Goal: Find specific page/section: Find specific page/section

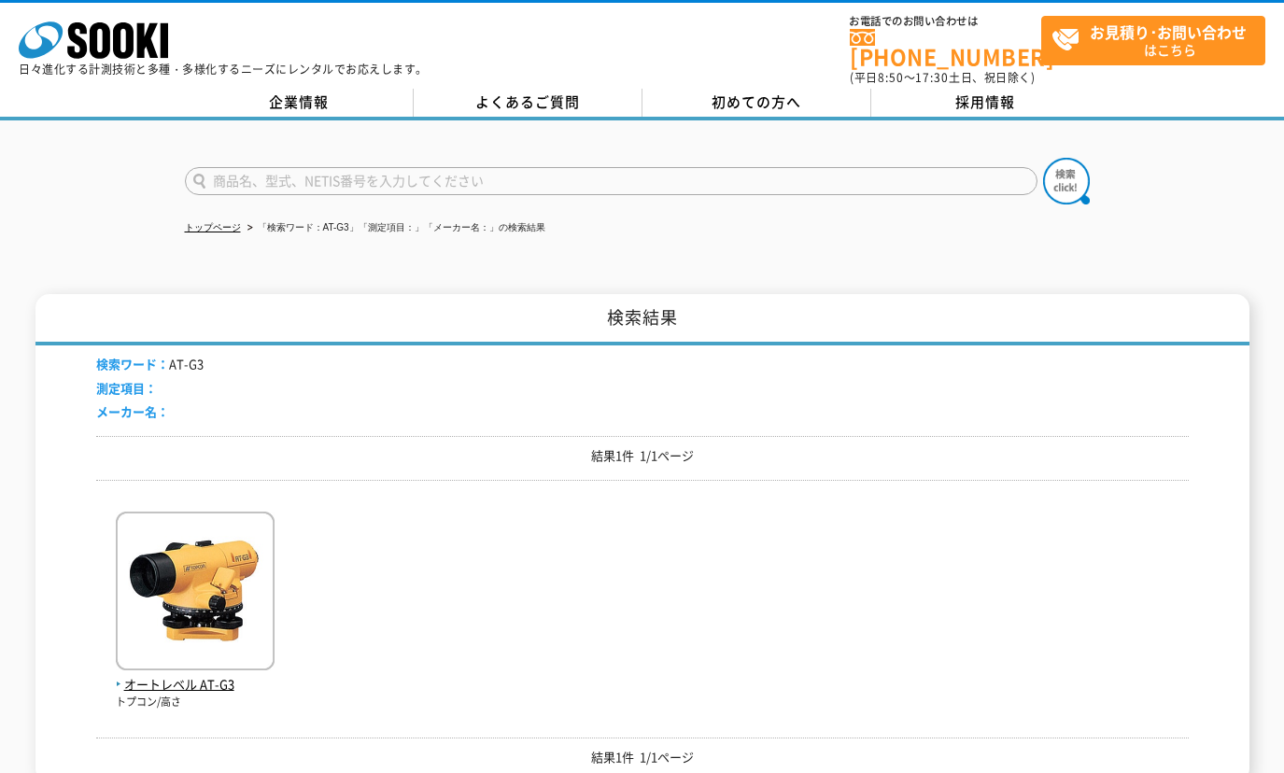
click at [283, 167] on input "text" at bounding box center [611, 181] width 852 height 28
paste input "COD60A"
type input "COD60A"
click at [1071, 158] on img at bounding box center [1066, 181] width 47 height 47
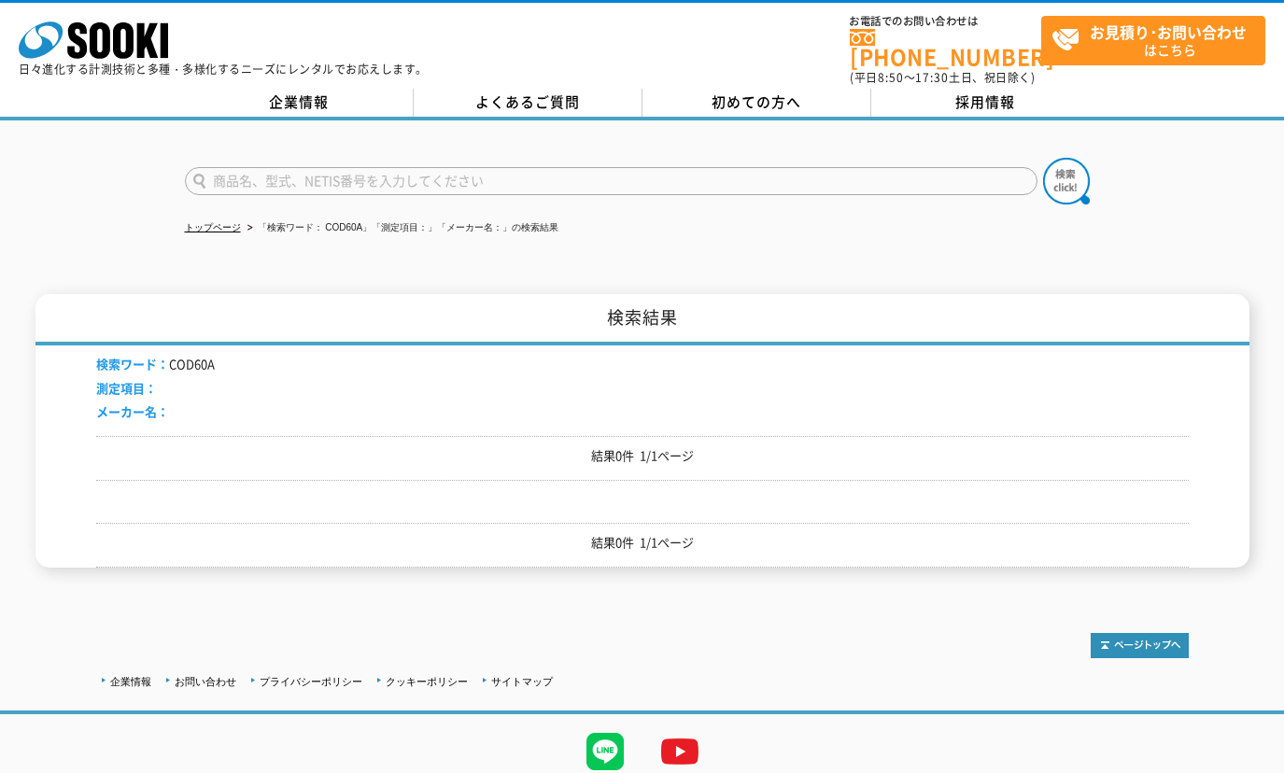
click at [331, 173] on input "text" at bounding box center [611, 181] width 852 height 28
paste input "COD60A"
type input "COD60A"
click at [1043, 158] on button at bounding box center [1066, 181] width 47 height 47
click at [321, 173] on input "text" at bounding box center [611, 181] width 852 height 28
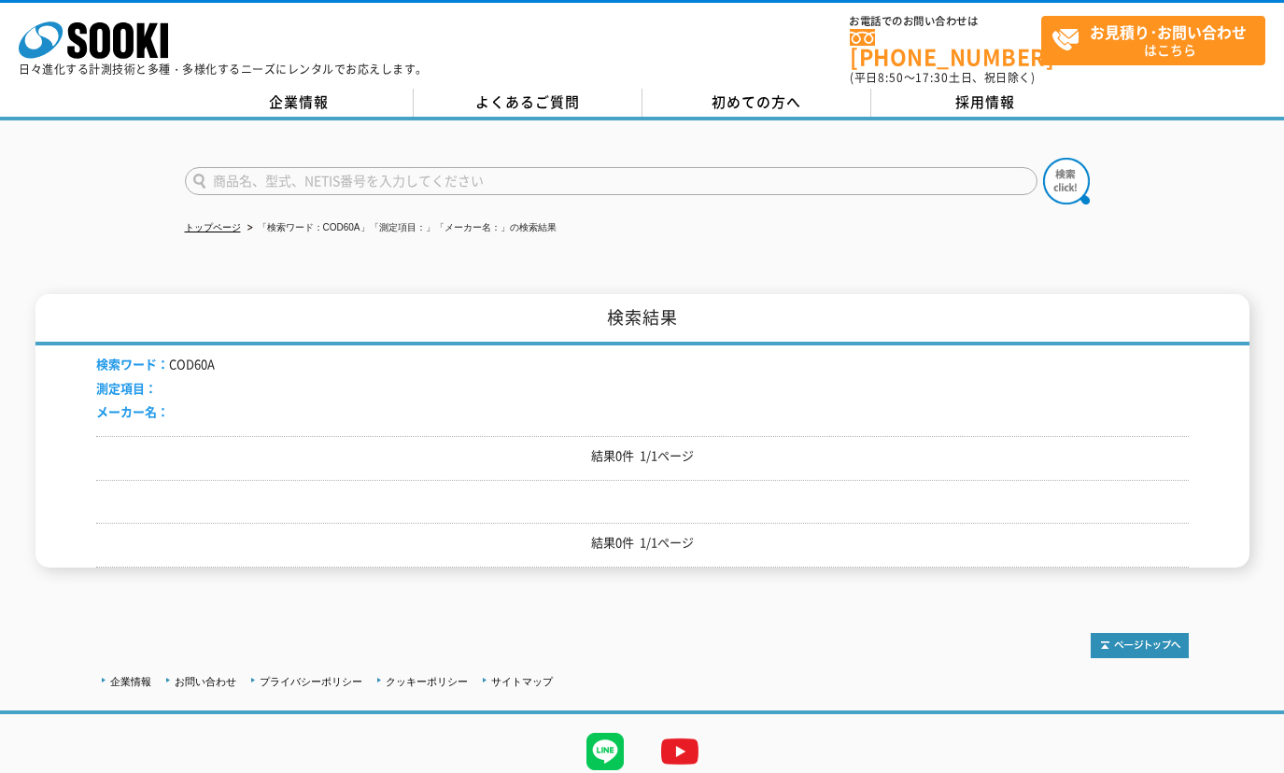
paste input "COD60A"
click at [236, 167] on input "COD60A" at bounding box center [611, 181] width 852 height 28
type input "COD"
click at [1043, 158] on button at bounding box center [1066, 181] width 47 height 47
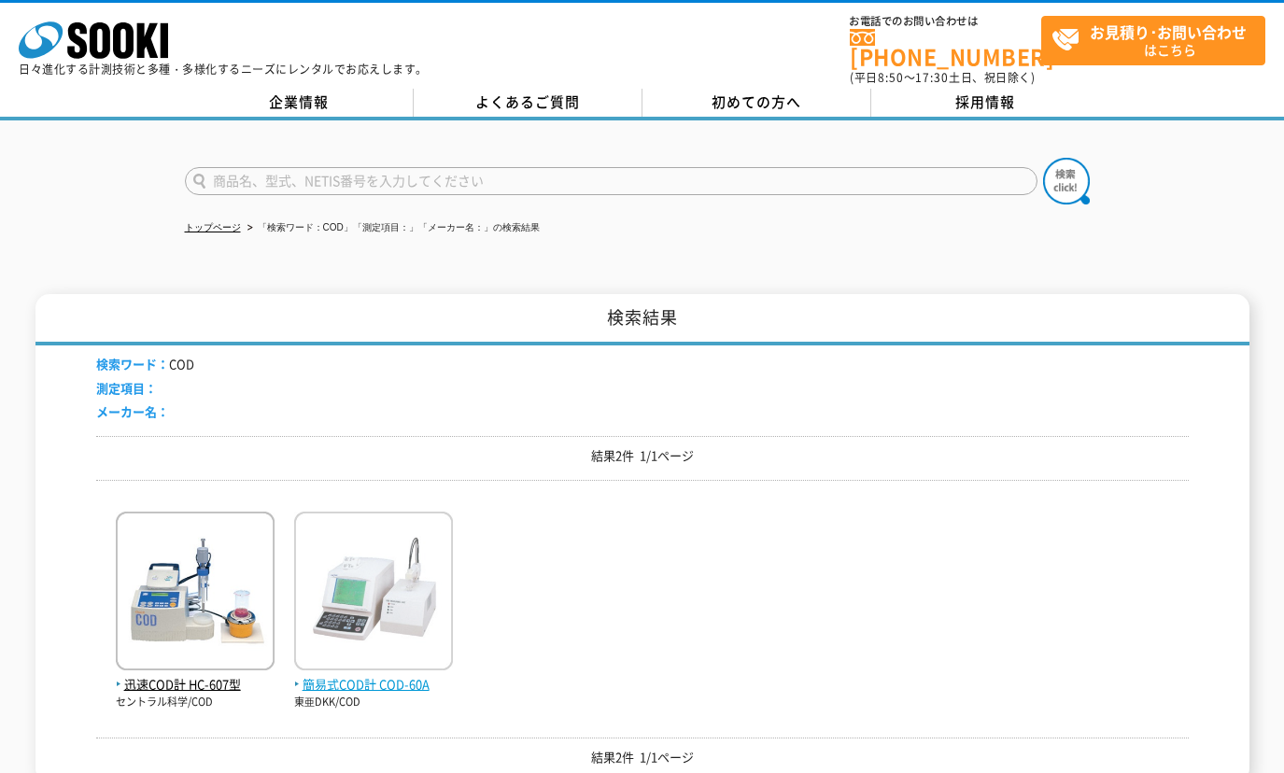
click at [387, 645] on img at bounding box center [373, 593] width 159 height 163
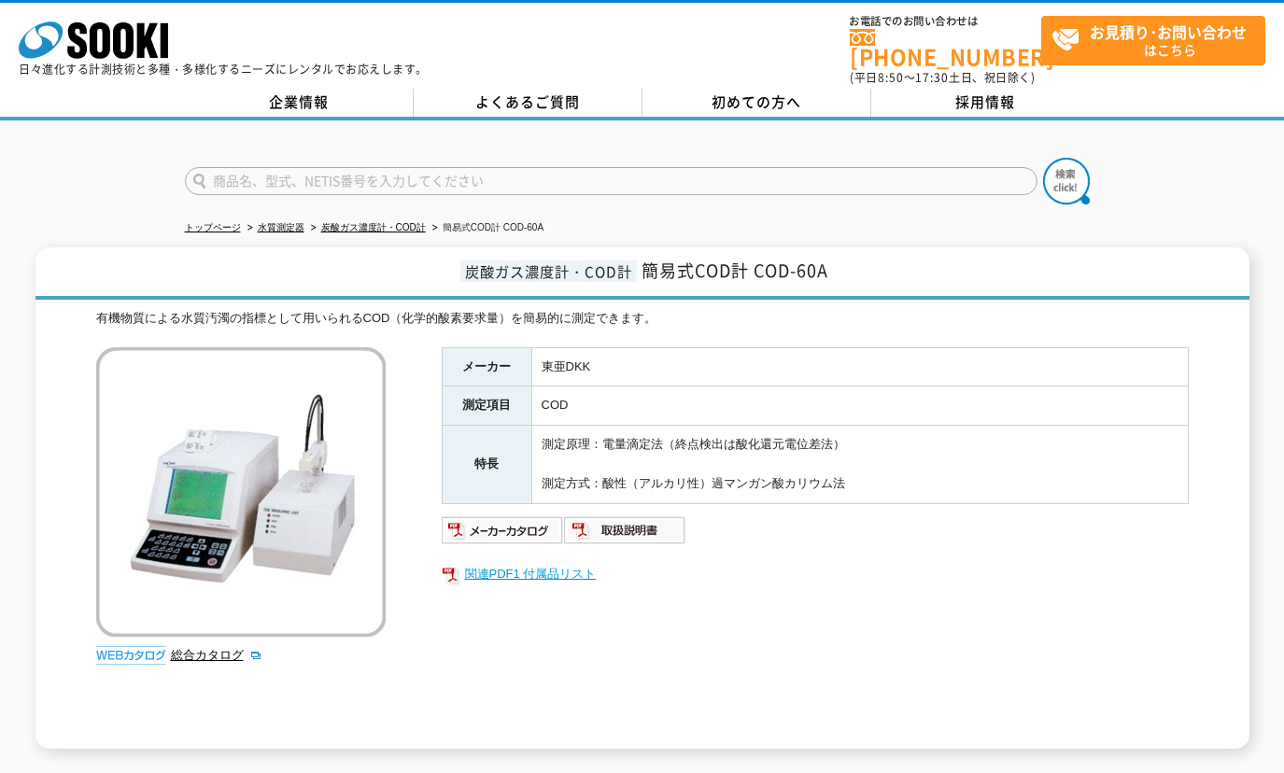
click at [523, 565] on link "関連PDF1 付属品リスト" at bounding box center [815, 574] width 747 height 24
